Goal: Ask a question

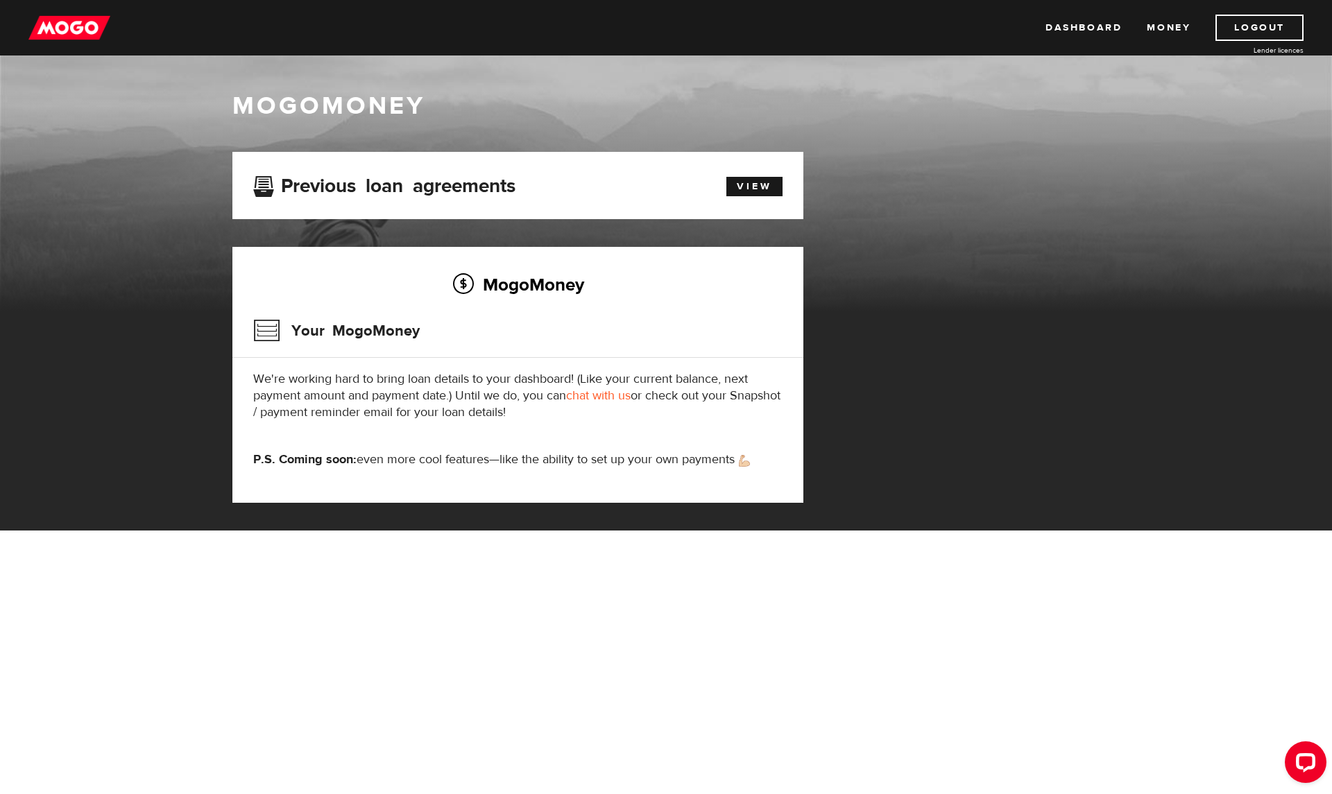
click at [119, 382] on div "MogoMoney MogoMoney Your MogoMoney application Expired Your MogoMoney credit de…" at bounding box center [666, 292] width 1332 height 475
click at [415, 416] on p "We're working hard to bring loan details to your dashboard! (Like your current …" at bounding box center [517, 396] width 529 height 50
click at [445, 400] on p "We're working hard to bring loan details to your dashboard! (Like your current …" at bounding box center [517, 396] width 529 height 50
click at [501, 405] on p "We're working hard to bring loan details to your dashboard! (Like your current …" at bounding box center [517, 396] width 529 height 50
click at [390, 427] on div "MogoMoney Your MogoMoney We're working hard to bring loan details to your dashb…" at bounding box center [517, 375] width 571 height 256
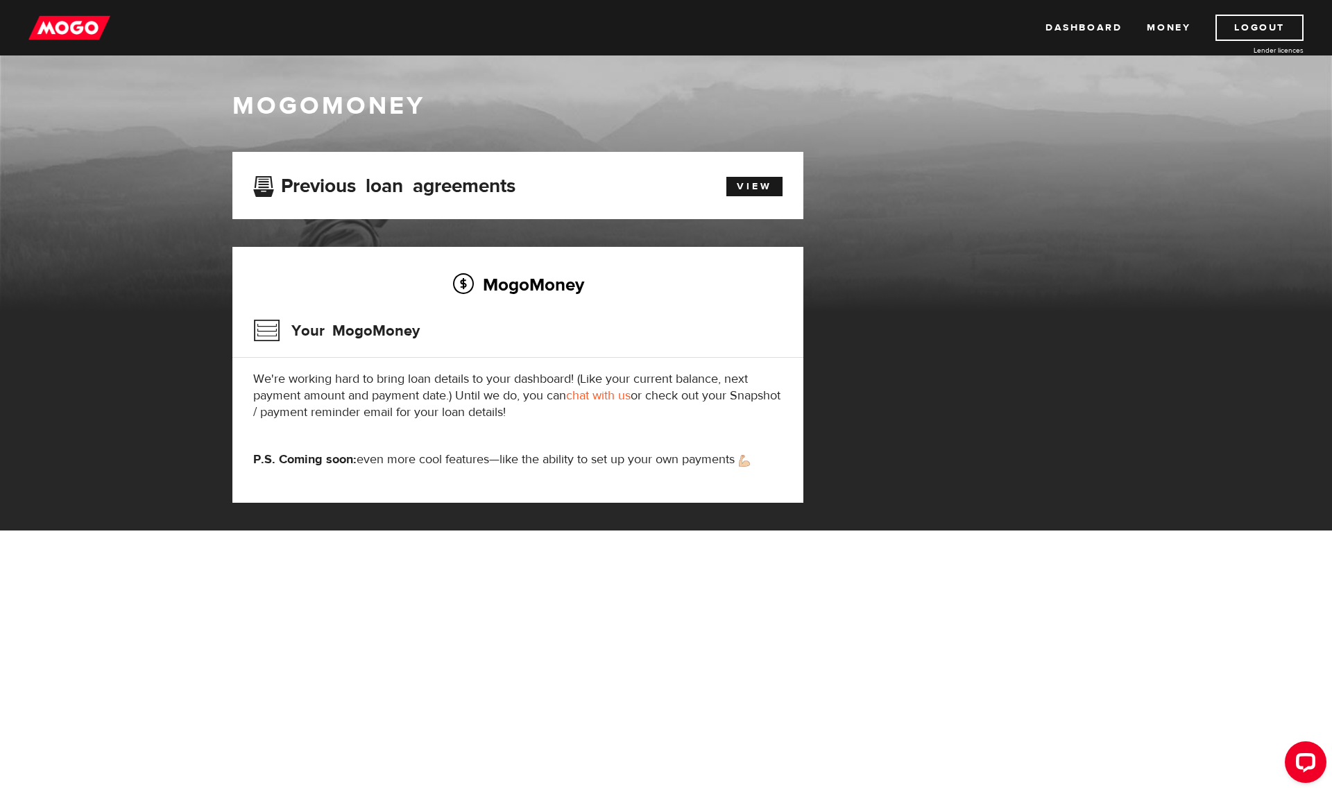
drag, startPoint x: 592, startPoint y: 422, endPoint x: 163, endPoint y: 359, distance: 434.0
click at [163, 359] on div "MogoMoney MogoMoney Your MogoMoney application Expired Your MogoMoney credit de…" at bounding box center [666, 292] width 1332 height 475
click at [360, 393] on p "We're working hard to bring loan details to your dashboard! (Like your current …" at bounding box center [517, 396] width 529 height 50
click at [1164, 21] on link "Money" at bounding box center [1168, 28] width 44 height 26
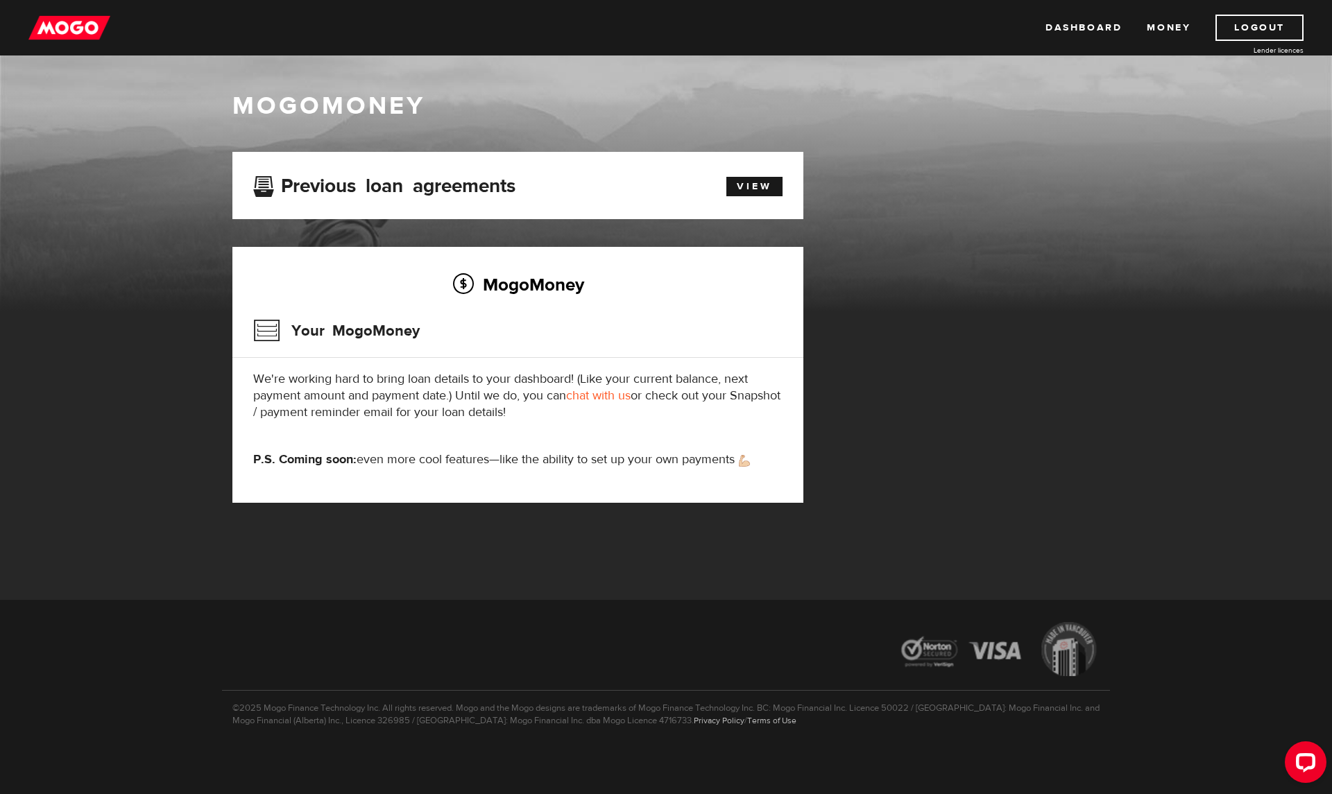
click at [618, 393] on link "chat with us" at bounding box center [598, 396] width 65 height 16
click at [1032, 449] on div "MogoMoney Your MogoMoney application Expired Your MogoMoney credit decision has…" at bounding box center [666, 341] width 888 height 379
click at [605, 394] on link "chat with us" at bounding box center [598, 396] width 65 height 16
